Goal: Information Seeking & Learning: Learn about a topic

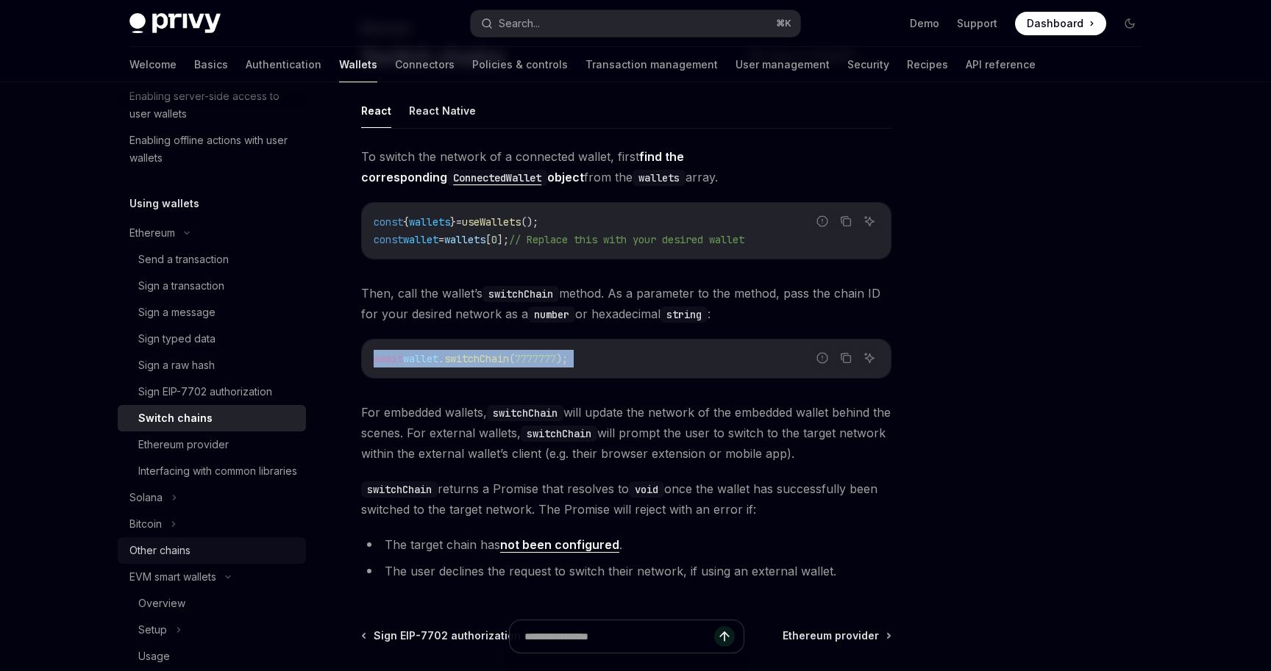
scroll to position [266, 0]
click at [240, 443] on div "Ethereum provider" at bounding box center [217, 443] width 159 height 18
type textarea "*"
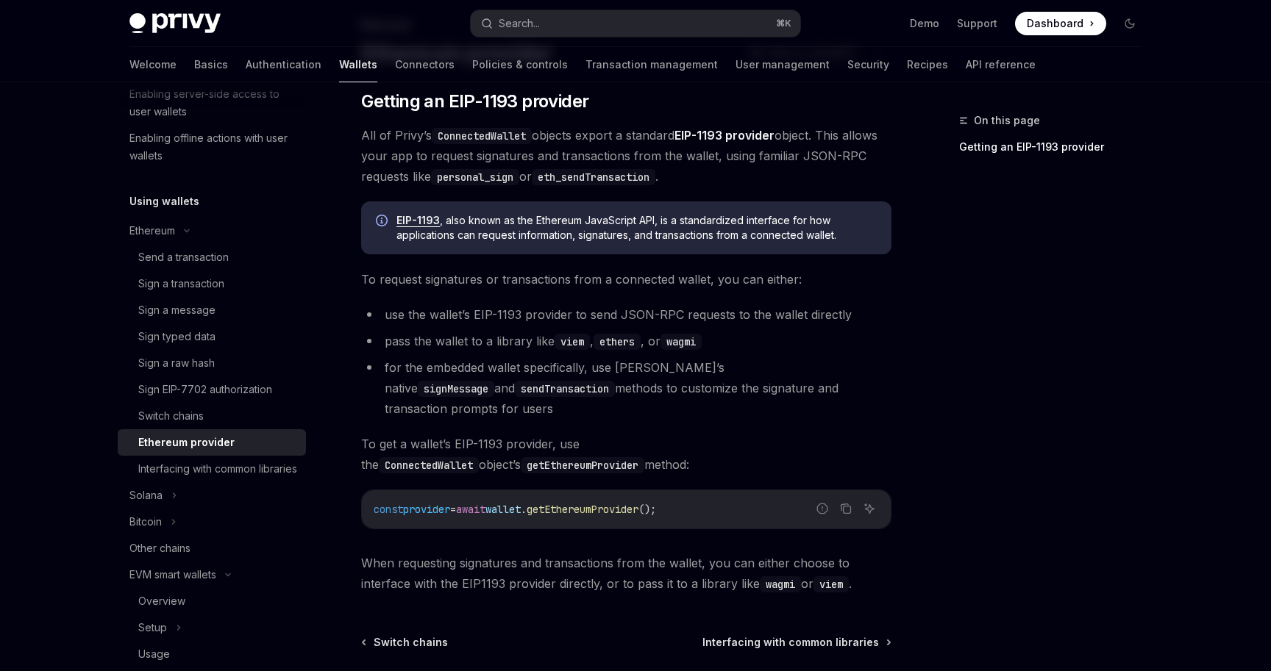
scroll to position [235, 0]
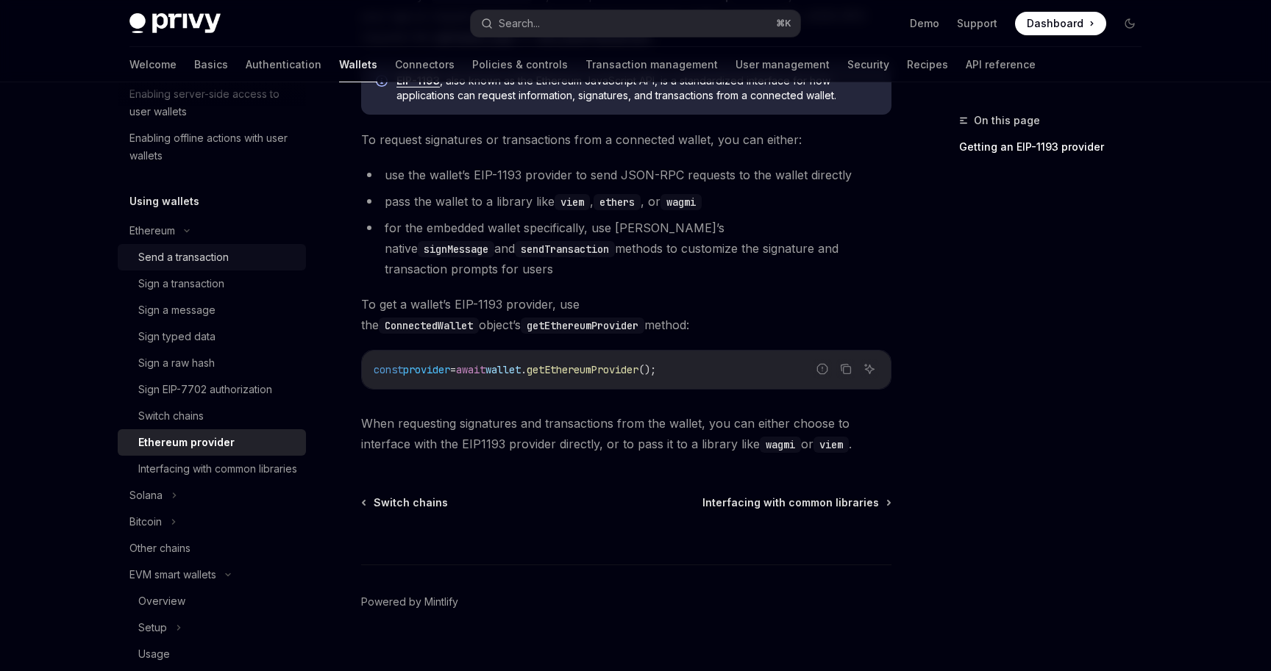
click at [234, 249] on div "Send a transaction" at bounding box center [217, 258] width 159 height 18
click at [229, 249] on div "Send a transaction" at bounding box center [217, 258] width 159 height 18
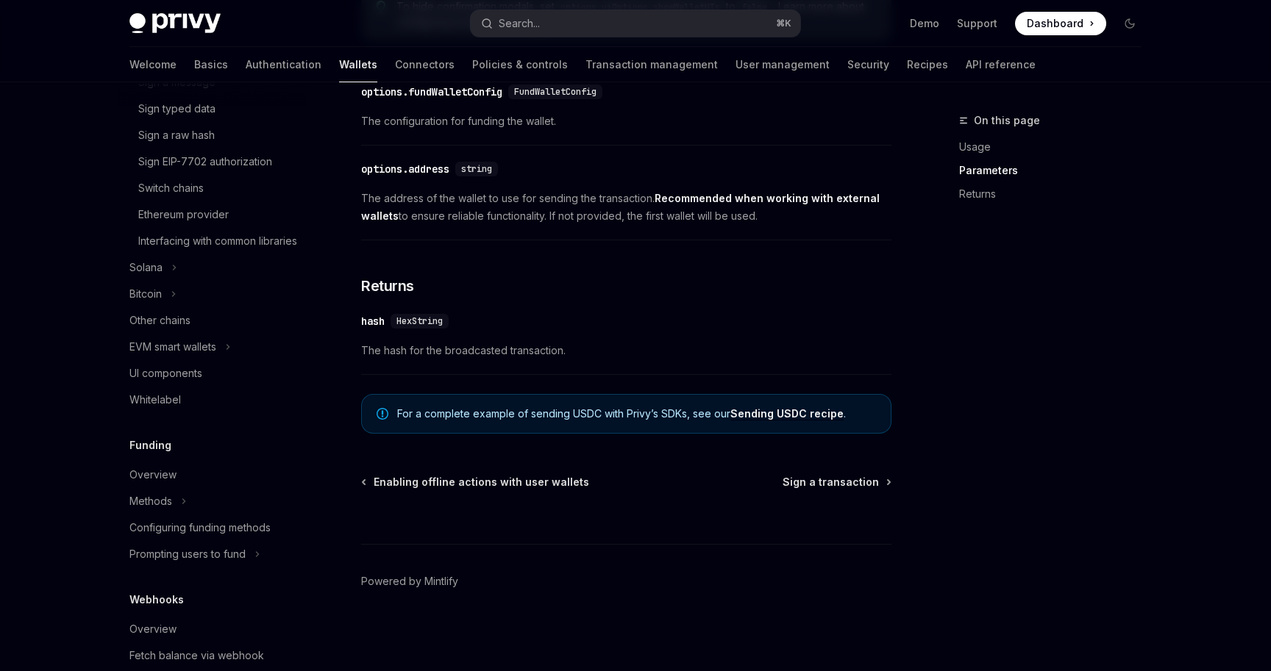
scroll to position [848, 0]
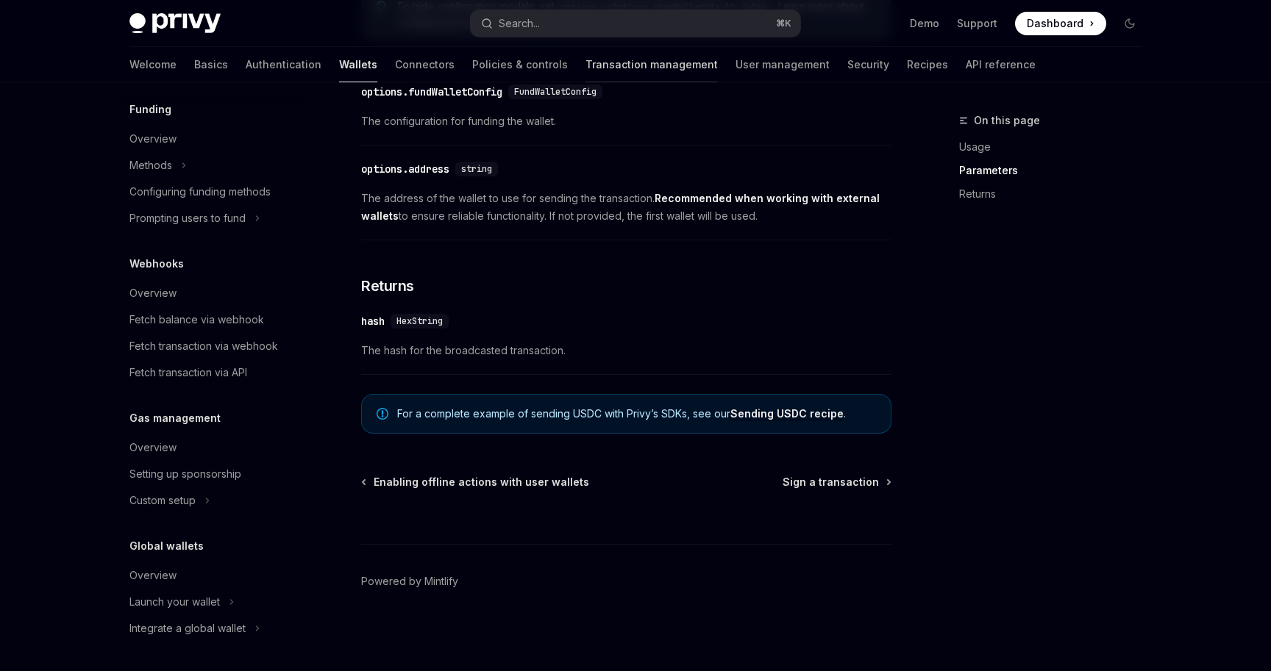
click at [585, 62] on link "Transaction management" at bounding box center [651, 64] width 132 height 35
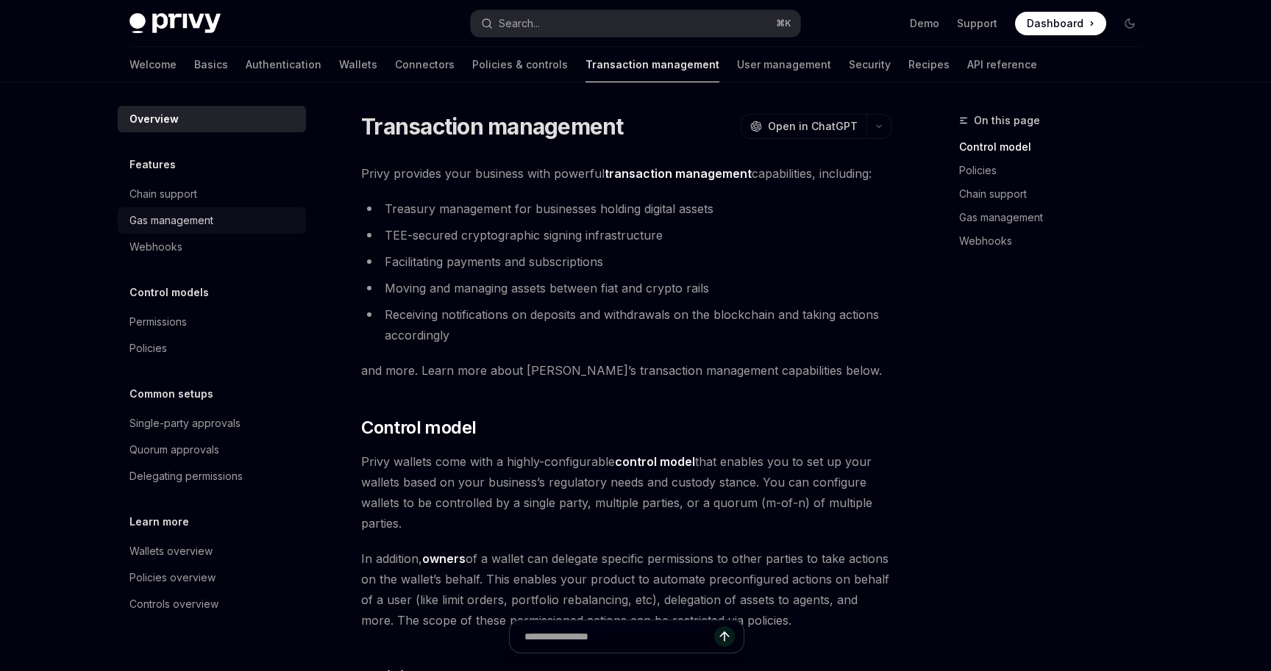
click at [165, 229] on div "Gas management" at bounding box center [171, 221] width 84 height 18
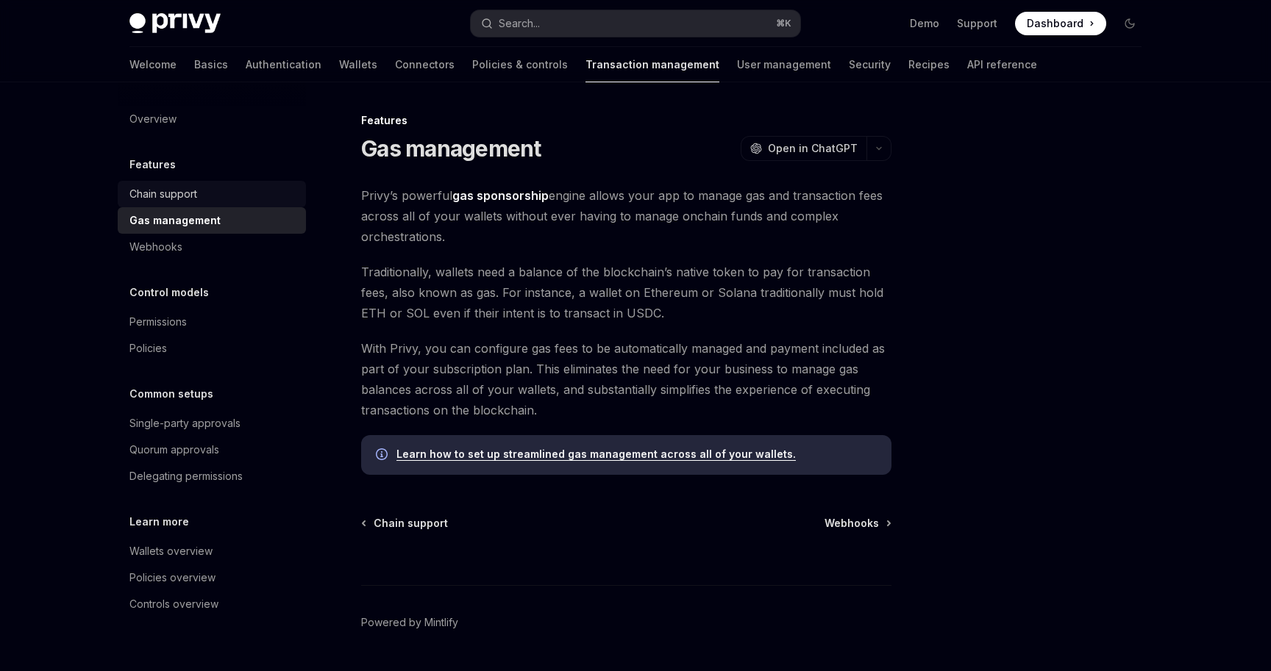
click at [152, 190] on div "Chain support" at bounding box center [163, 194] width 68 height 18
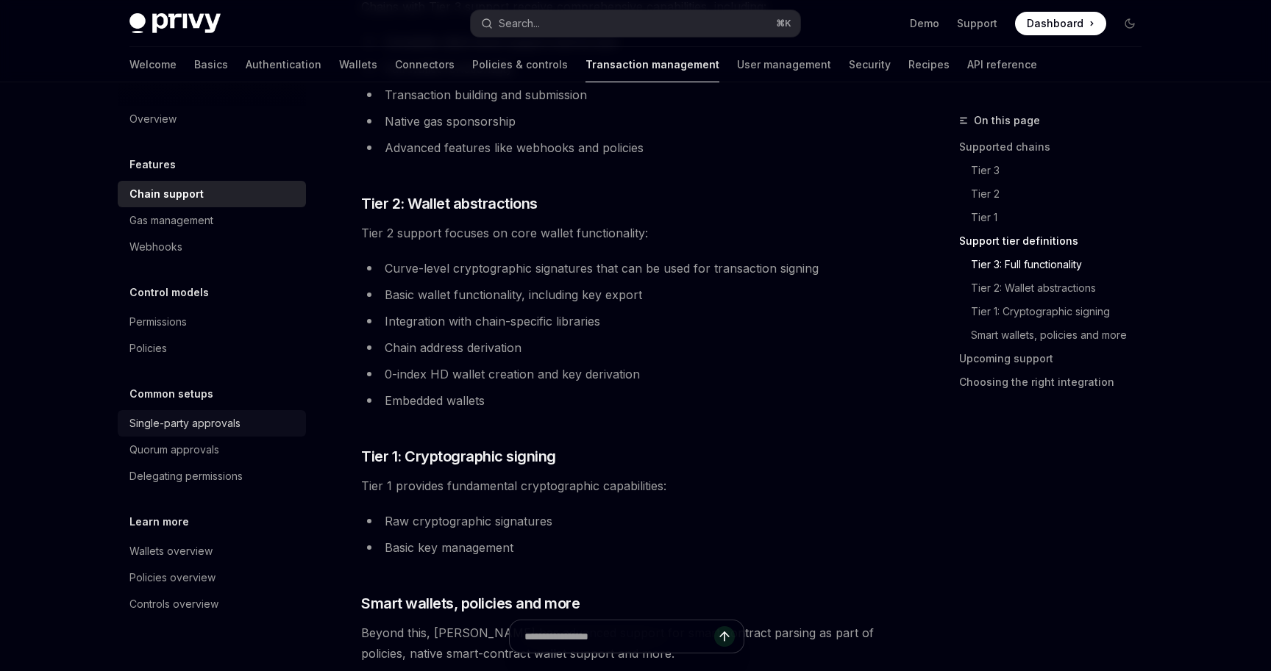
scroll to position [992, 0]
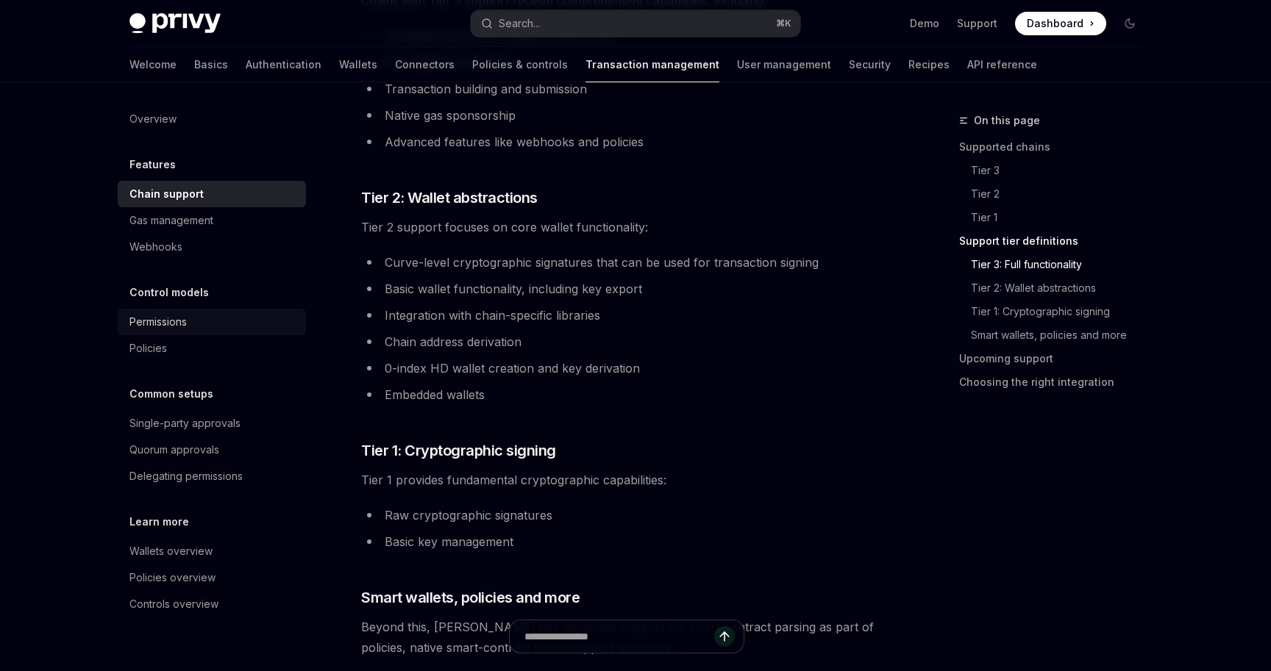
click at [201, 316] on div "Permissions" at bounding box center [213, 322] width 168 height 18
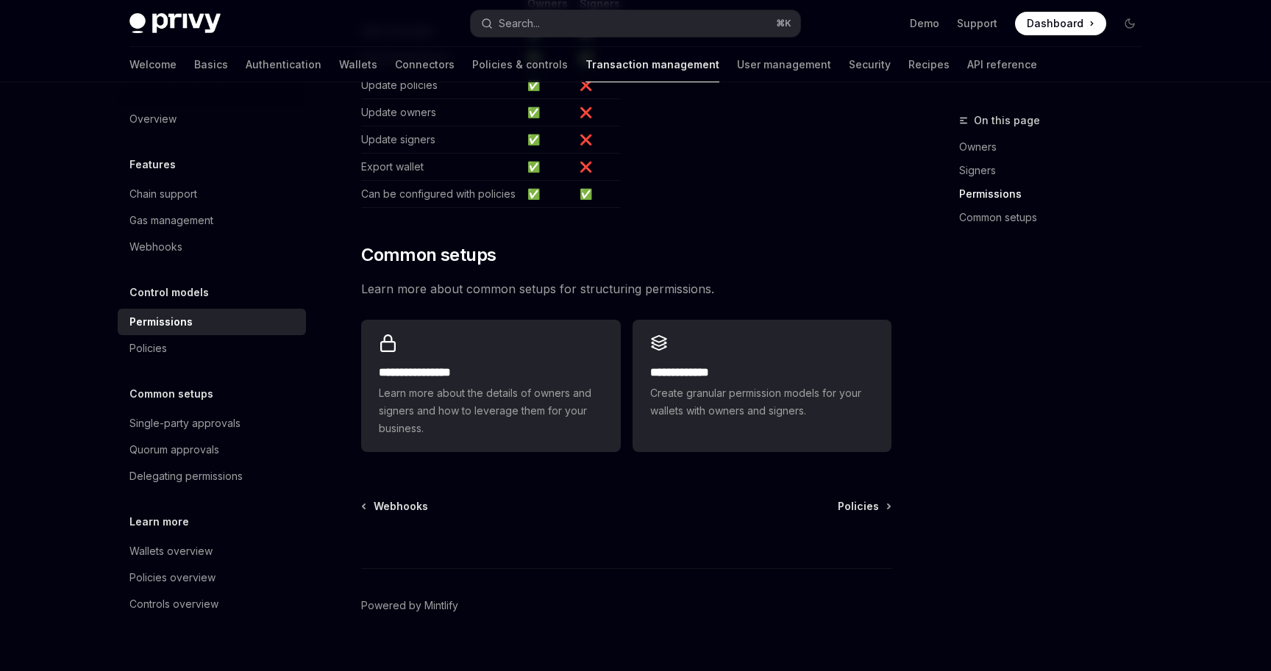
scroll to position [984, 0]
click at [737, 58] on link "User management" at bounding box center [784, 64] width 94 height 35
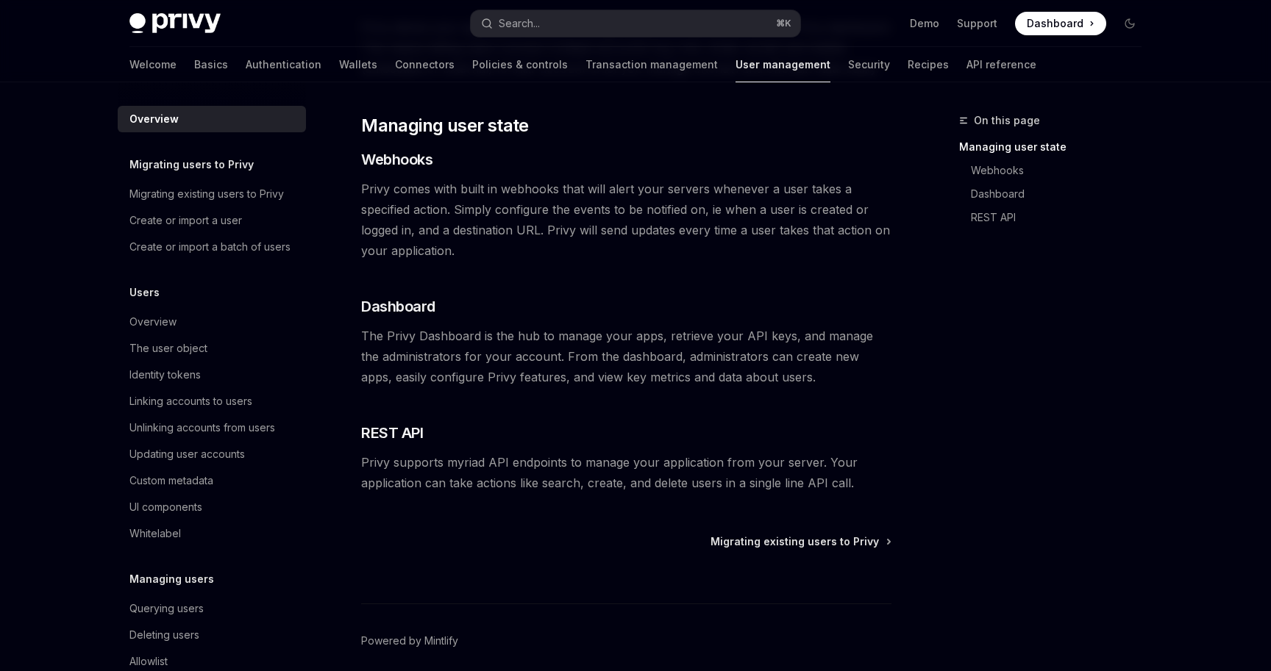
scroll to position [207, 0]
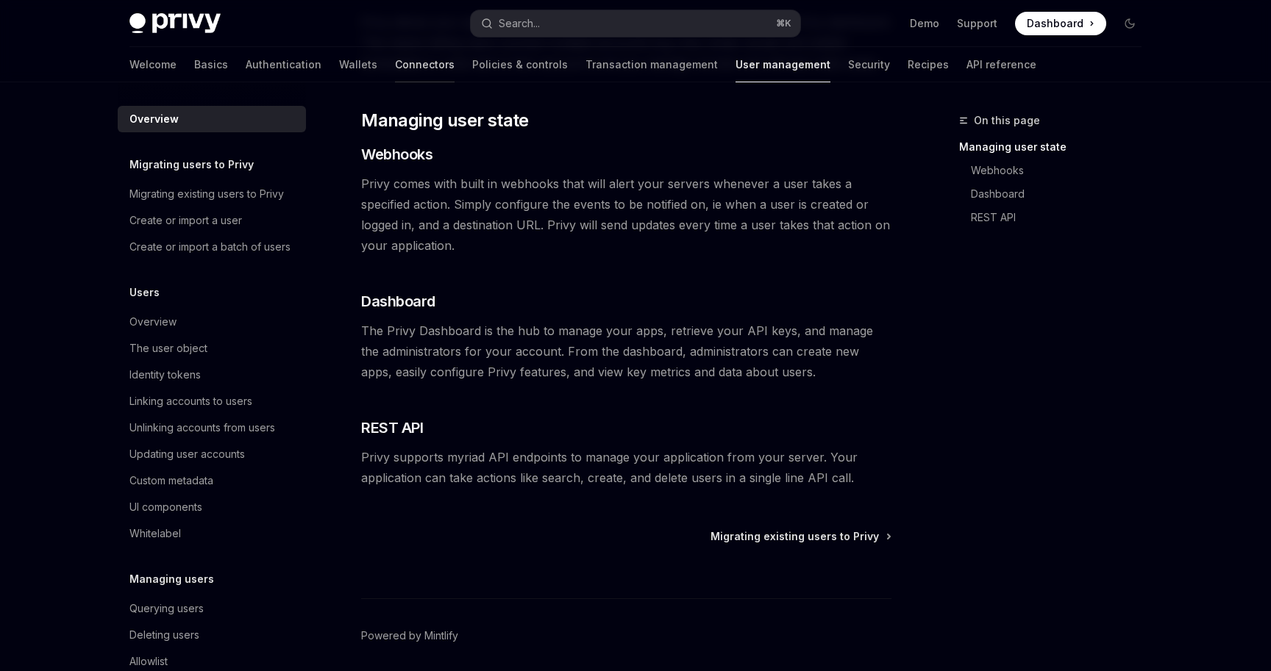
click at [395, 58] on link "Connectors" at bounding box center [425, 64] width 60 height 35
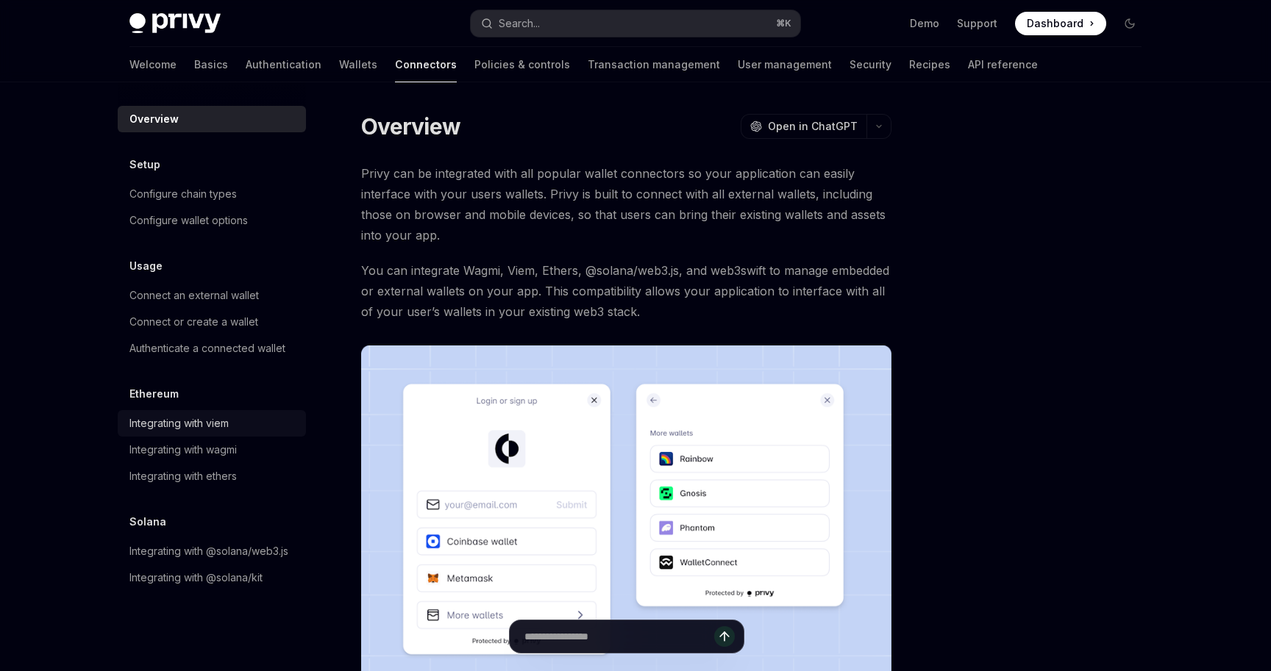
click at [193, 431] on div "Integrating with viem" at bounding box center [178, 424] width 99 height 18
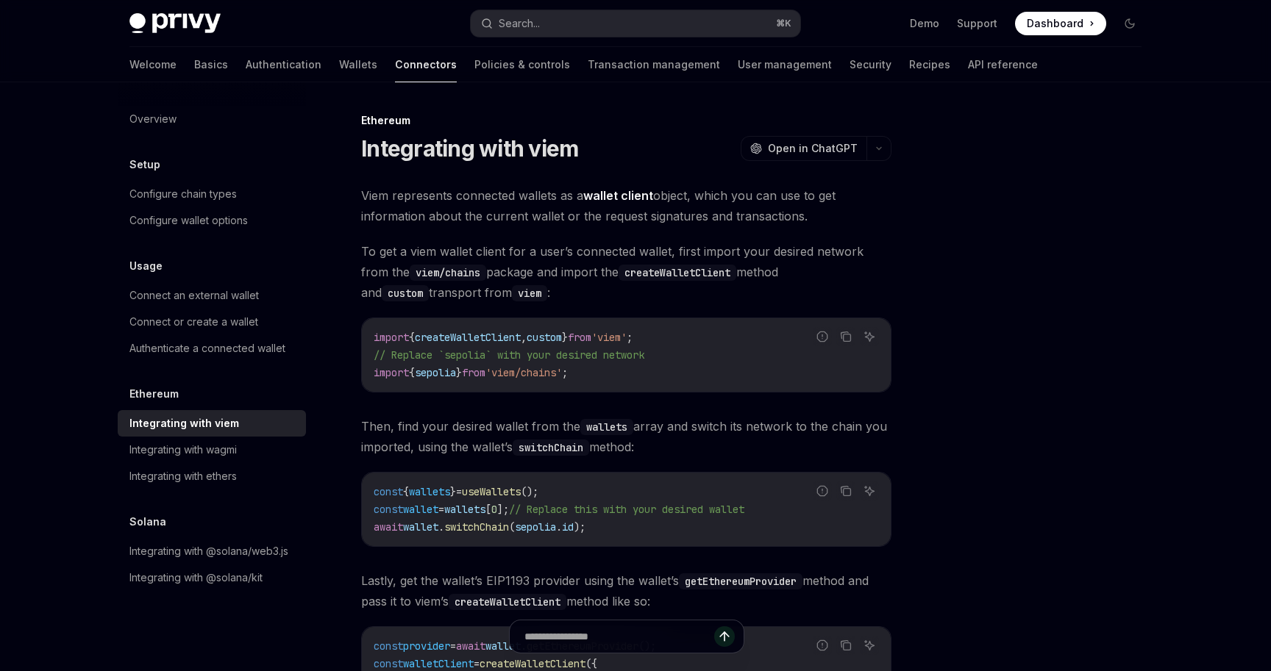
scroll to position [385, 0]
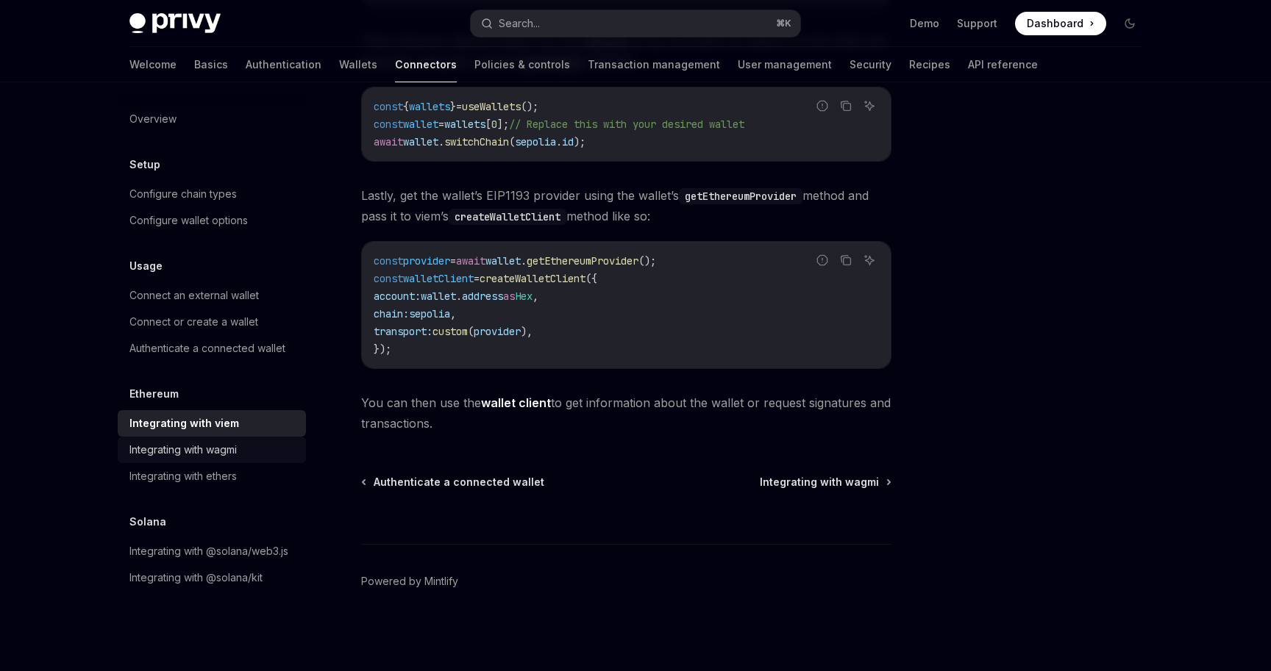
click at [187, 446] on div "Integrating with wagmi" at bounding box center [182, 450] width 107 height 18
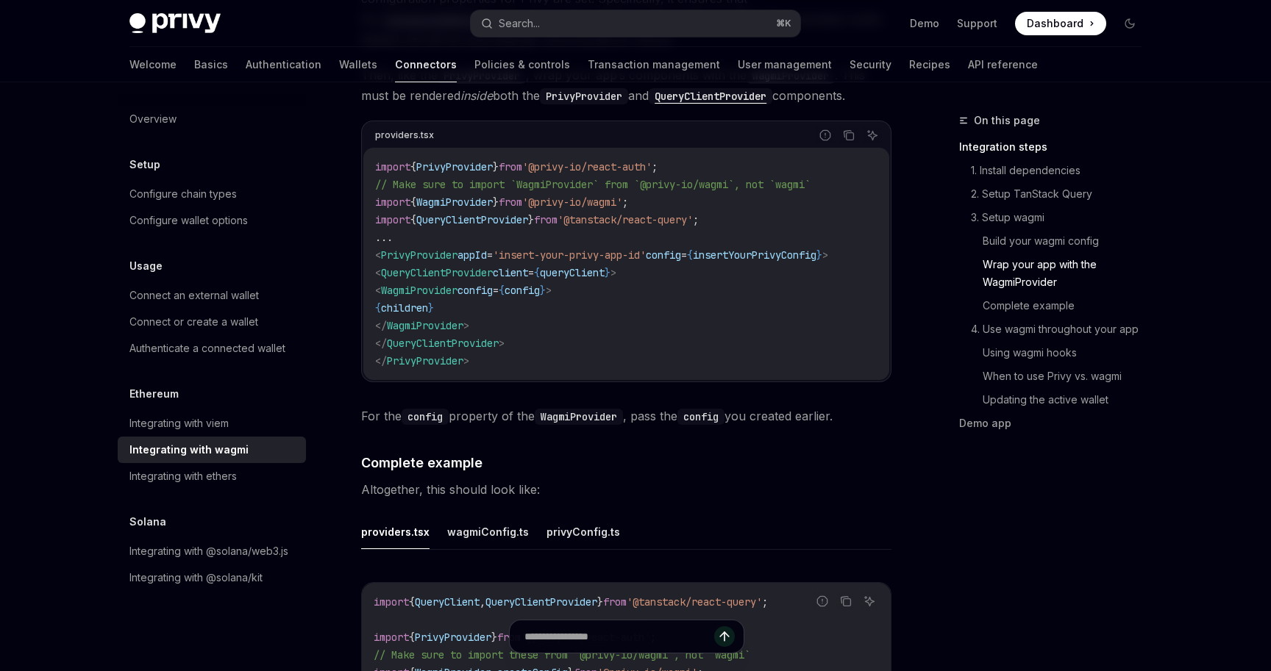
scroll to position [2607, 0]
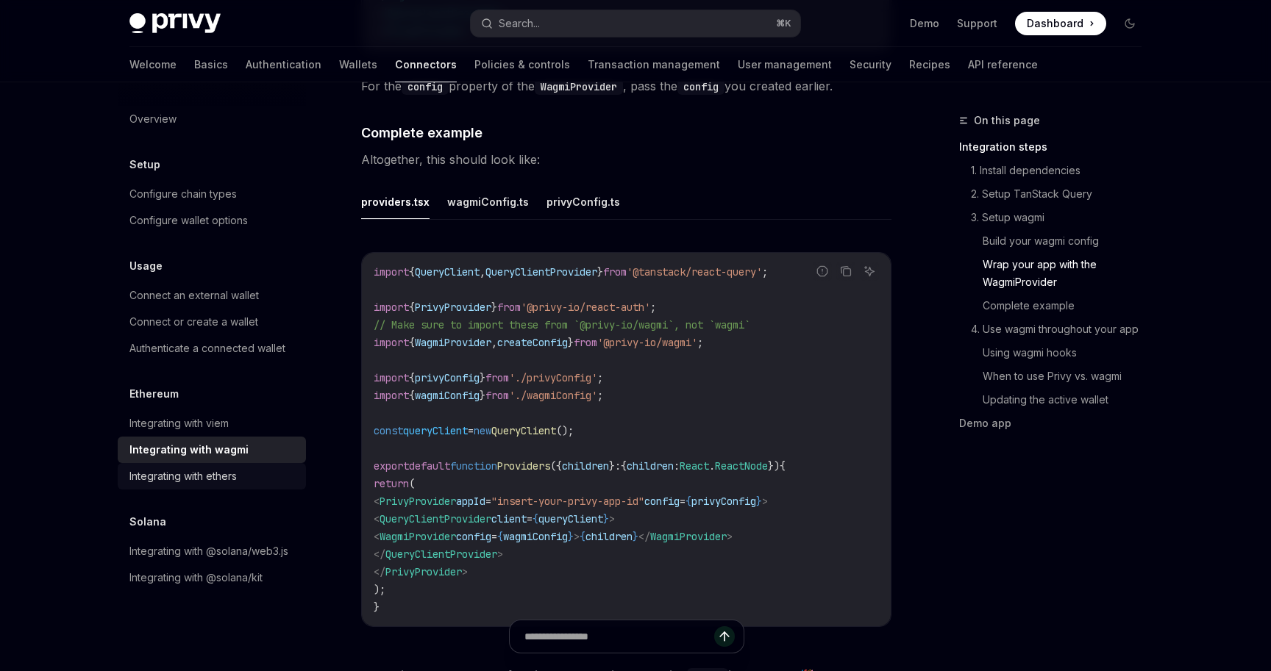
click at [175, 474] on div "Integrating with ethers" at bounding box center [182, 477] width 107 height 18
type textarea "*"
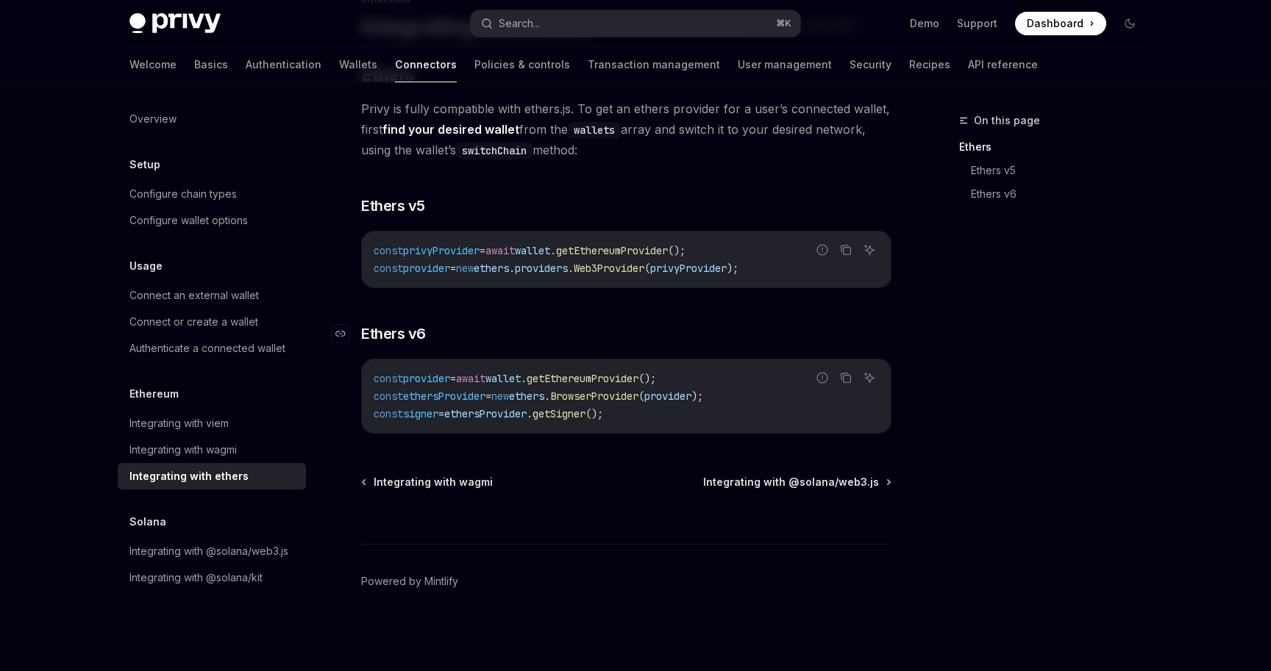
scroll to position [110, 0]
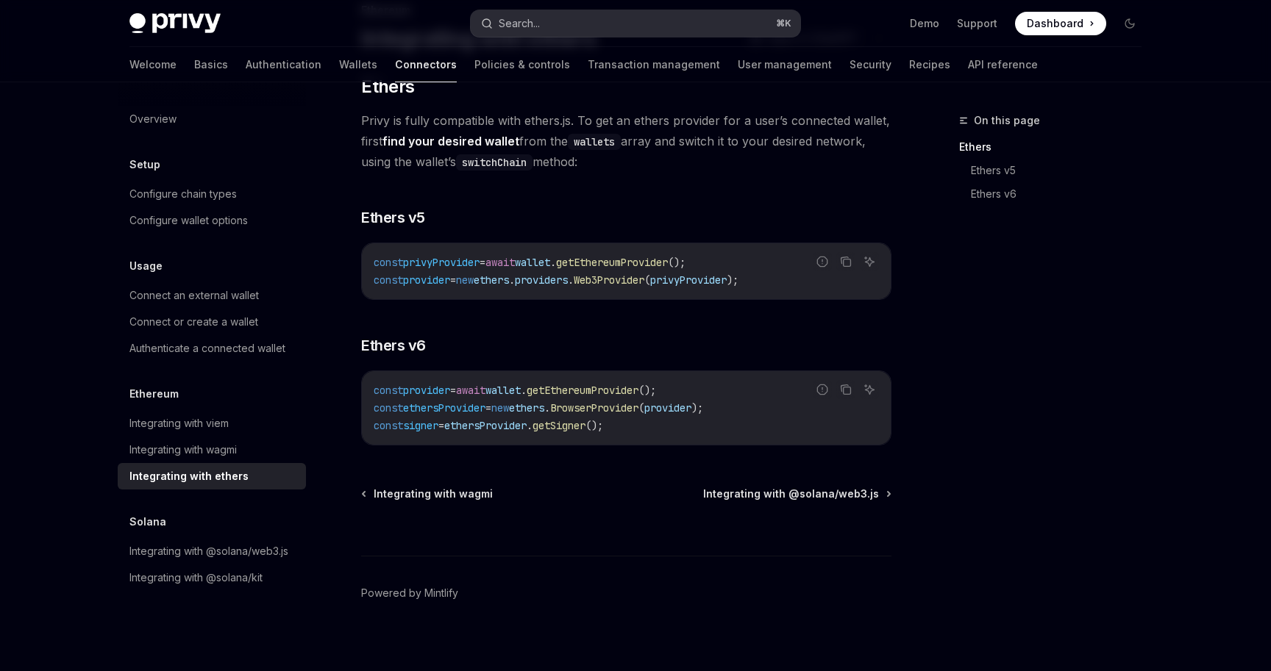
click at [507, 27] on div "Search..." at bounding box center [519, 24] width 41 height 18
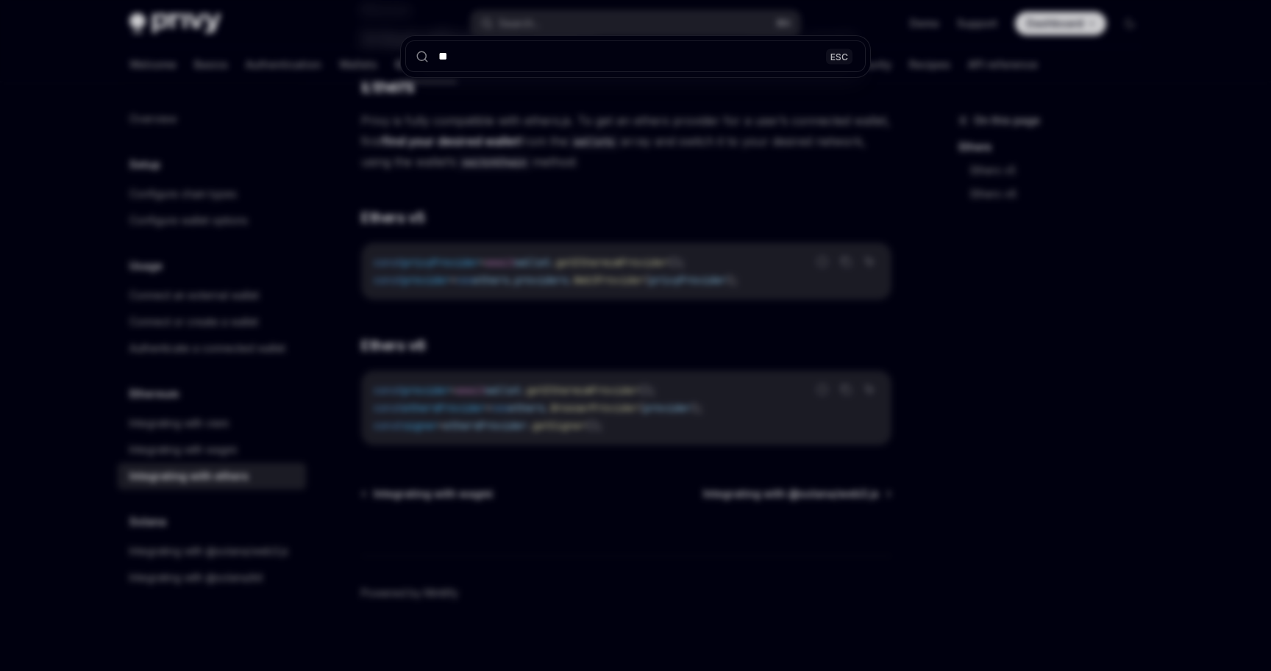
type input "***"
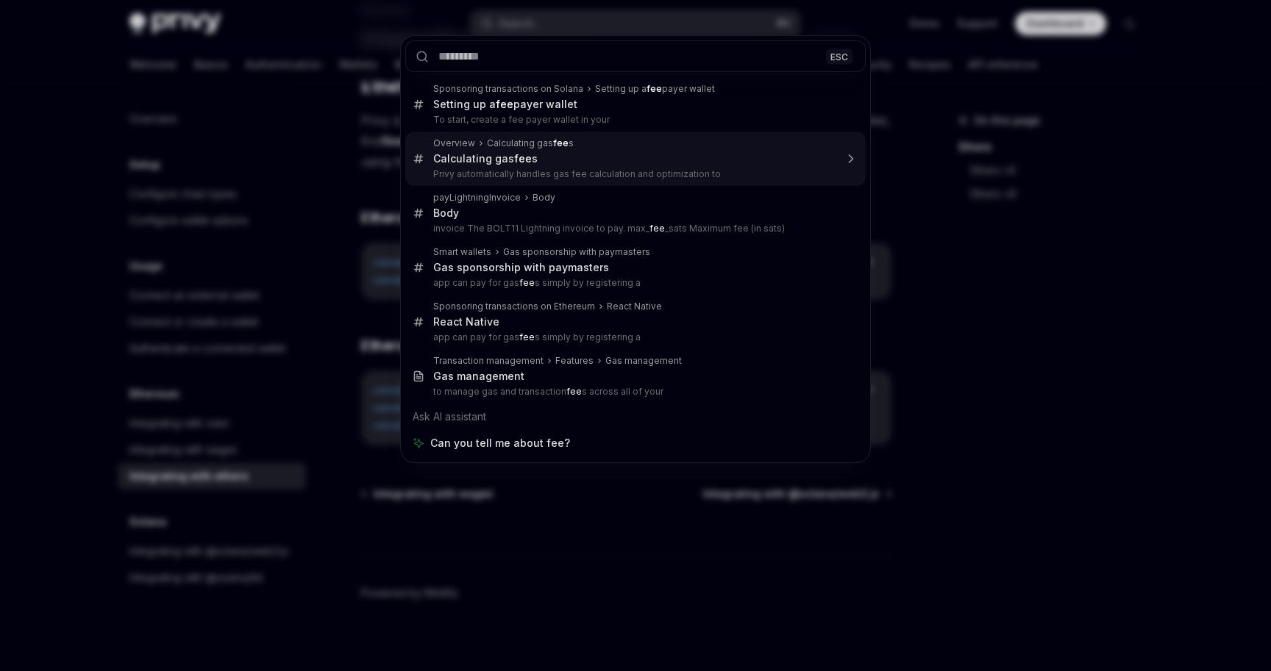
scroll to position [592, 0]
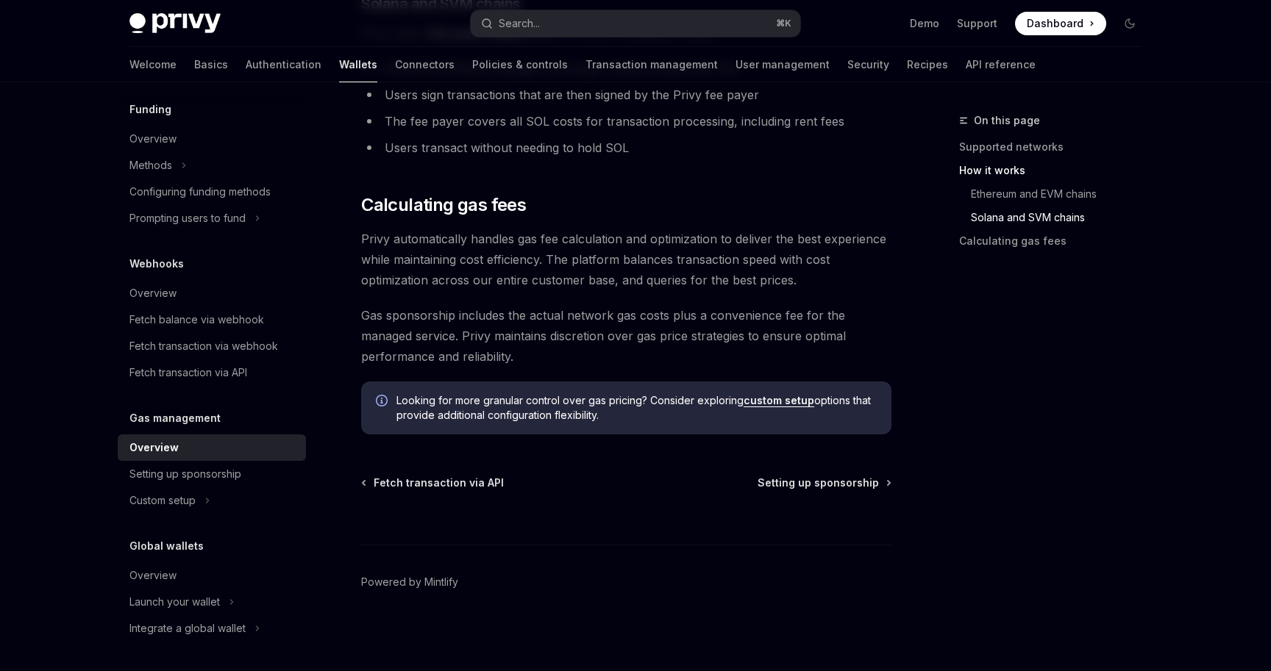
click at [182, 514] on div "Wallets overview Chain support Embedded wallets Create a wallet Get a wallet Up…" at bounding box center [212, 78] width 188 height 1128
click at [183, 509] on div "Custom setup" at bounding box center [162, 501] width 66 height 18
type textarea "*"
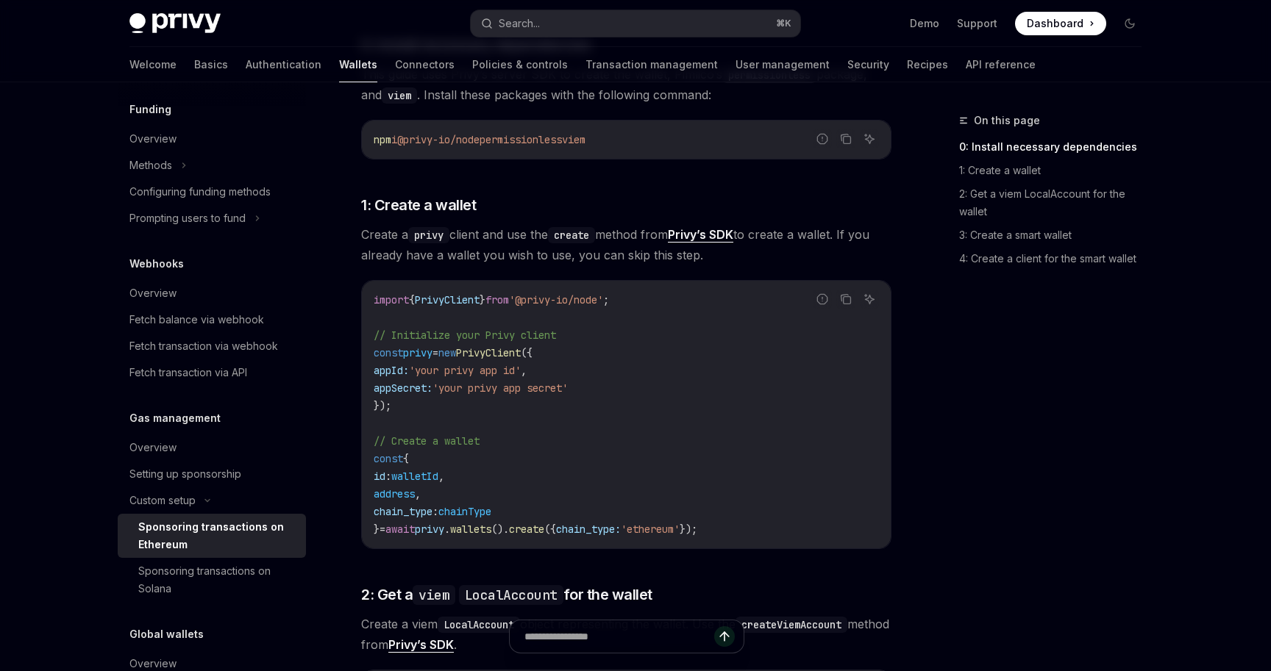
scroll to position [609, 0]
